Goal: Task Accomplishment & Management: Manage account settings

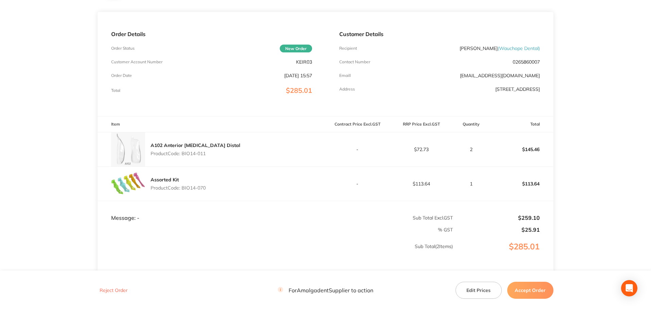
scroll to position [91, 0]
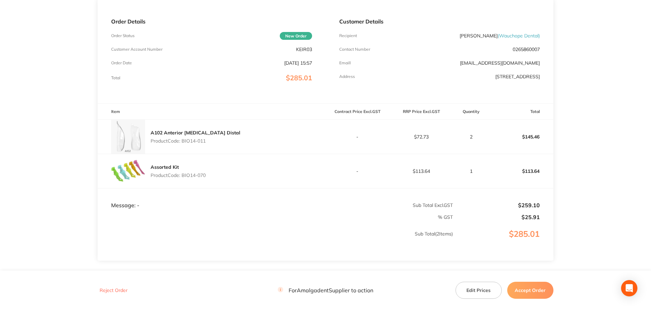
click at [118, 291] on button "Reject Order" at bounding box center [114, 290] width 32 height 6
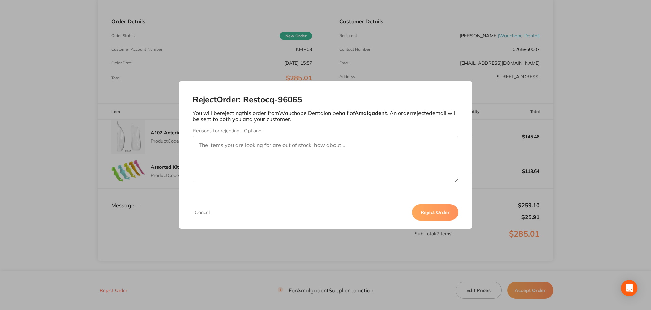
click at [269, 153] on textarea "Reasons for rejecting - Optional" at bounding box center [326, 159] width 266 height 46
type textarea "BIOCLEAR ITEMS ARE NO LONGER AVAILABLE FROM AMALGADENT"
click at [437, 212] on button "Reject Order" at bounding box center [435, 212] width 46 height 16
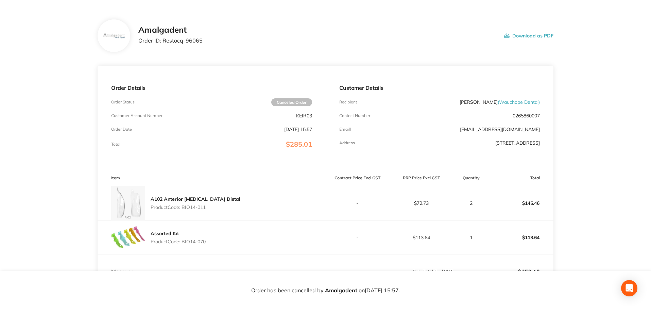
scroll to position [0, 0]
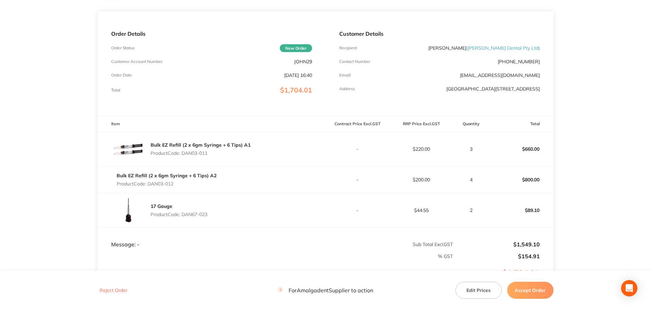
scroll to position [91, 0]
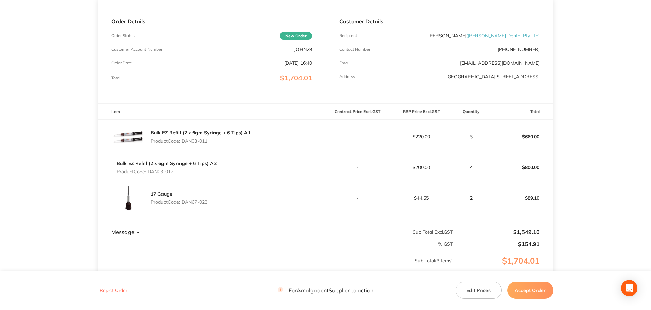
click at [587, 108] on main "Amalgadent Order ID: Restocq- 96081 Download as PDF Order Details Order Status …" at bounding box center [325, 140] width 651 height 402
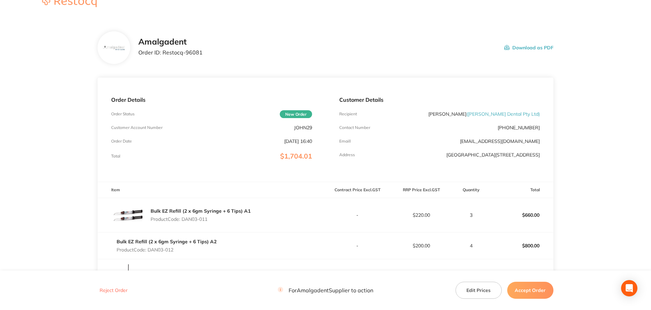
scroll to position [0, 0]
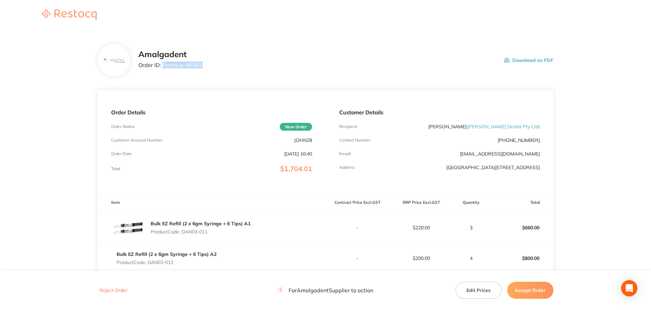
drag, startPoint x: 209, startPoint y: 65, endPoint x: 162, endPoint y: 64, distance: 46.9
click at [162, 64] on div "Amalgadent Order ID: Restocq- 96081 Download as PDF" at bounding box center [345, 60] width 415 height 21
copy p "Restocq- 96081"
click at [596, 104] on main "Amalgadent Order ID: Restocq- 96081 Download as PDF Order Details Order Status …" at bounding box center [325, 231] width 651 height 402
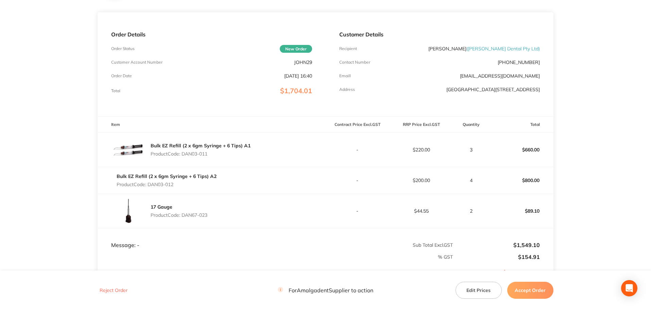
scroll to position [91, 0]
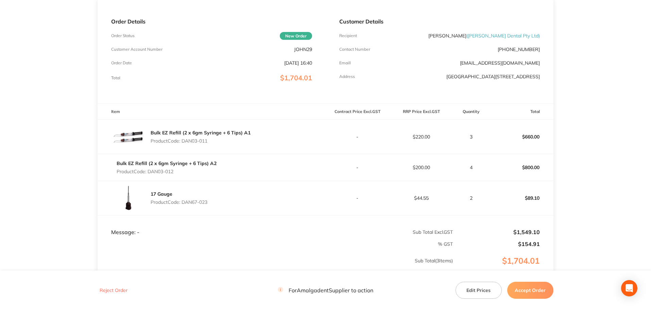
drag, startPoint x: 205, startPoint y: 144, endPoint x: 183, endPoint y: 141, distance: 22.6
click at [183, 141] on p "Product Code: DAN03-011" at bounding box center [201, 140] width 100 height 5
copy p "DAN03-011"
click at [604, 143] on main "Amalgadent Order ID: Restocq- 96081 Download as PDF Order Details Order Status …" at bounding box center [325, 140] width 651 height 402
drag, startPoint x: 177, startPoint y: 172, endPoint x: 155, endPoint y: 175, distance: 22.3
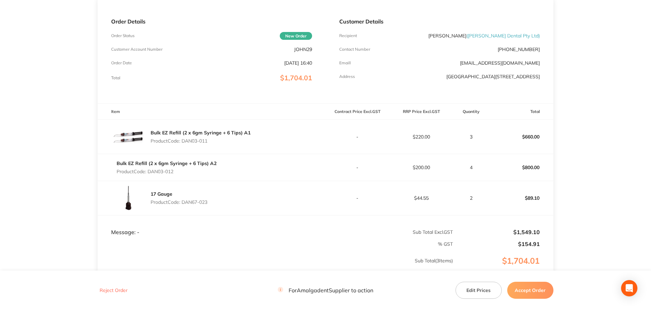
click at [149, 174] on p "Product Code: DAN03-012" at bounding box center [167, 171] width 100 height 5
copy p "DAN03-012"
click at [21, 124] on main "Amalgadent Order ID: Restocq- 96081 Download as PDF Order Details Order Status …" at bounding box center [325, 140] width 651 height 402
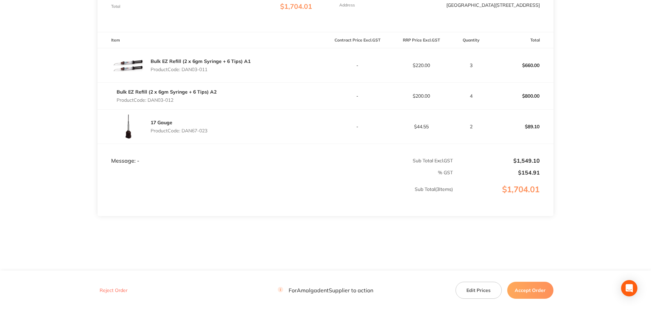
drag, startPoint x: 233, startPoint y: 133, endPoint x: 184, endPoint y: 131, distance: 49.0
click at [184, 131] on div "17 Gauge Product Code: DAN67-023" at bounding box center [212, 126] width 228 height 34
copy p "DAN67-023"
click at [596, 165] on main "Amalgadent Order ID: Restocq- 96081 Download as PDF Order Details Order Status …" at bounding box center [325, 69] width 651 height 402
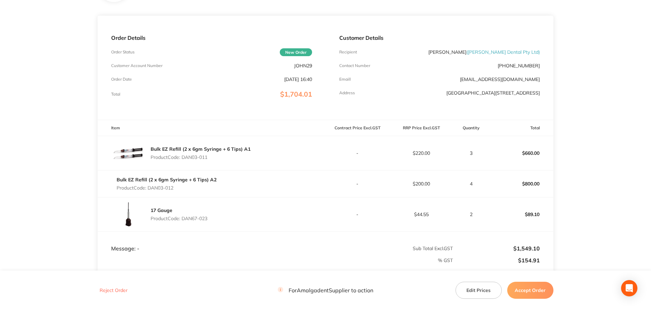
click at [631, 159] on main "Amalgadent Order ID: Restocq- 96081 Download as PDF Order Details Order Status …" at bounding box center [325, 157] width 651 height 402
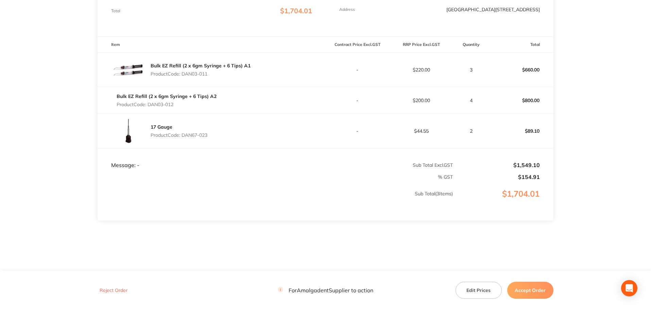
scroll to position [165, 0]
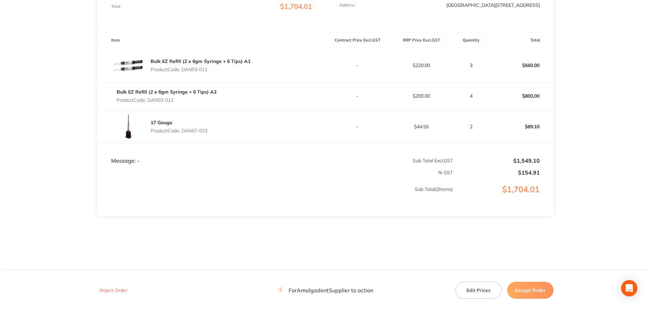
drag, startPoint x: 626, startPoint y: 134, endPoint x: 581, endPoint y: 195, distance: 75.9
click at [624, 134] on main "Amalgadent Order ID: Restocq- 96081 Download as PDF Order Details Order Status …" at bounding box center [325, 69] width 651 height 402
click at [530, 293] on button "Accept Order" at bounding box center [530, 289] width 46 height 17
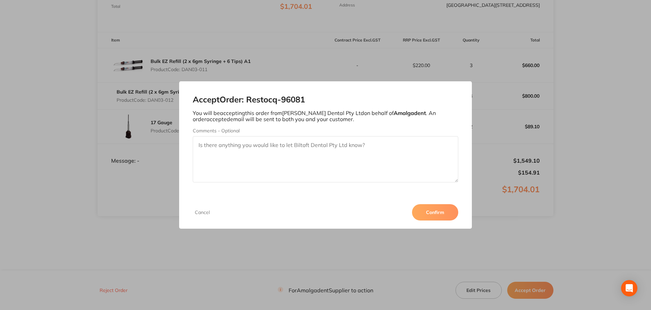
click at [435, 212] on button "Confirm" at bounding box center [435, 212] width 46 height 16
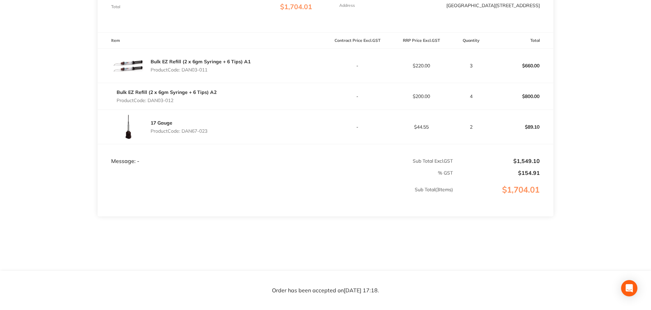
scroll to position [0, 0]
